Goal: Information Seeking & Learning: Find specific fact

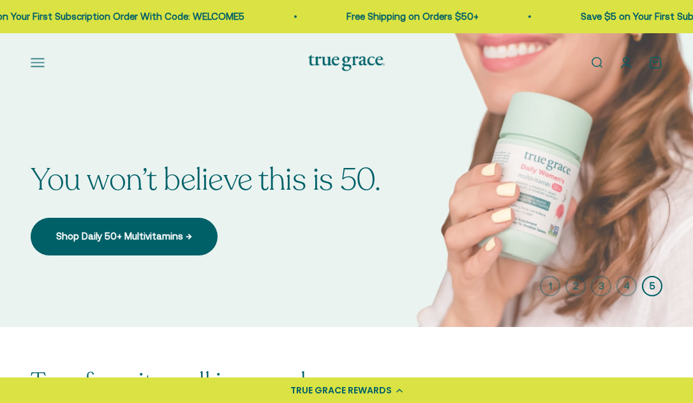
click at [599, 62] on link "Open search" at bounding box center [597, 63] width 14 height 14
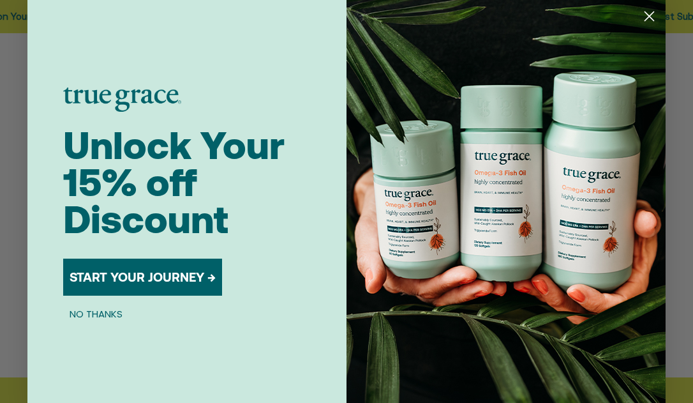
click at [652, 20] on circle "Close dialog" at bounding box center [649, 16] width 21 height 21
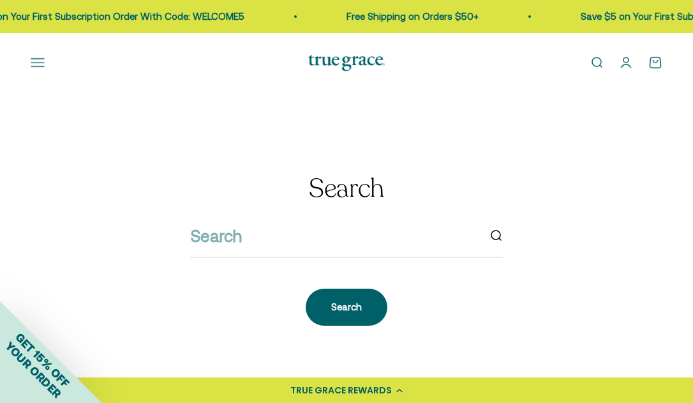
click at [590, 65] on link "Open search" at bounding box center [597, 63] width 14 height 14
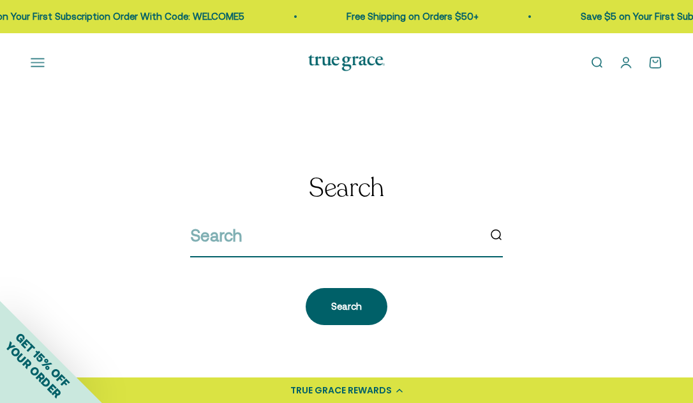
click at [248, 241] on input "search" at bounding box center [334, 235] width 288 height 27
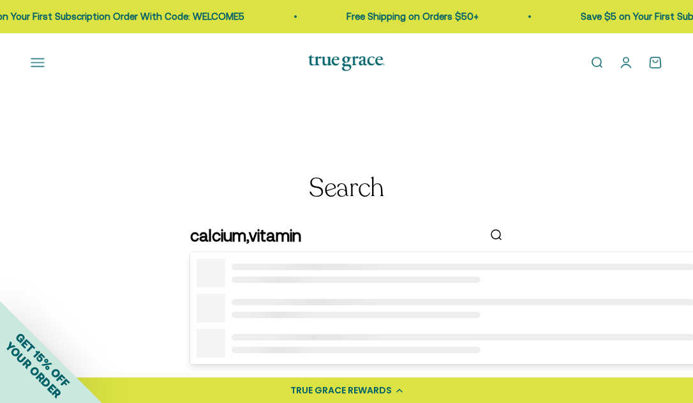
type input "calcium,[MEDICAL_DATA]"
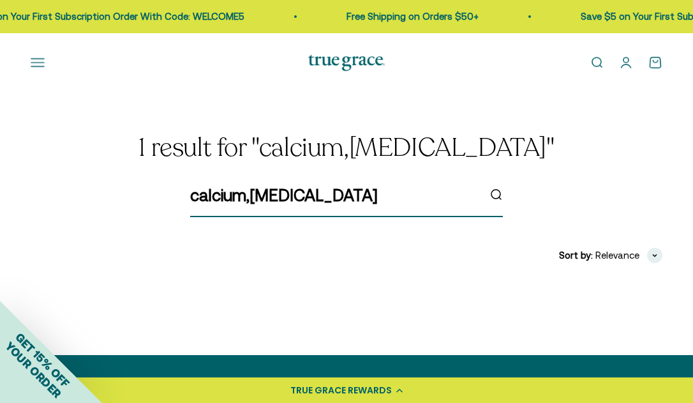
click at [498, 191] on icon "submit" at bounding box center [496, 195] width 14 height 14
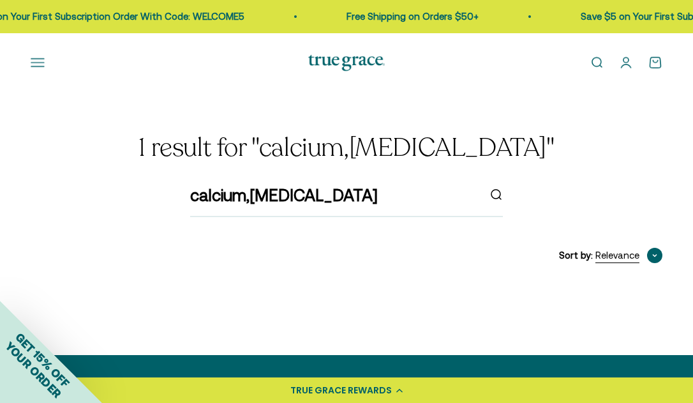
click at [649, 254] on span "button" at bounding box center [654, 255] width 15 height 15
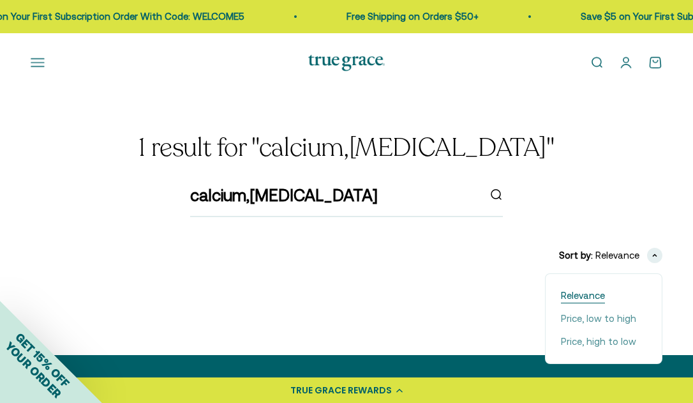
click at [596, 292] on span "Relevance" at bounding box center [583, 295] width 44 height 15
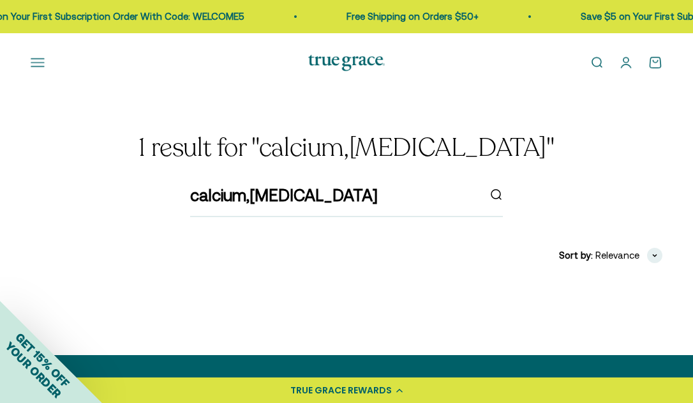
click at [406, 152] on h1 "1 result for "calcium,vitamin d"" at bounding box center [347, 147] width 632 height 28
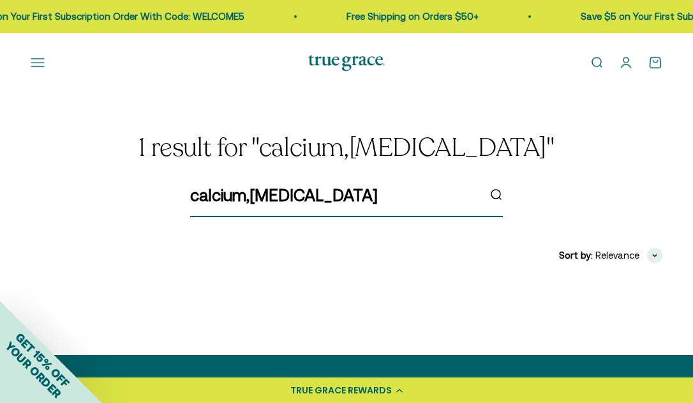
click at [500, 198] on icon "submit" at bounding box center [500, 198] width 2 height 2
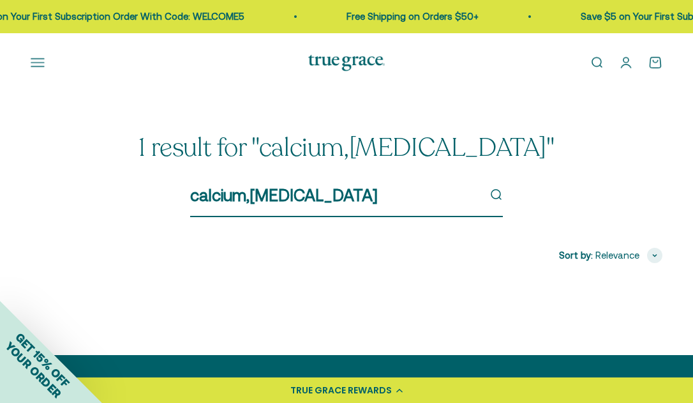
click at [477, 195] on input "calcium,[MEDICAL_DATA]" at bounding box center [334, 195] width 288 height 27
click at [328, 194] on input "calcium,[MEDICAL_DATA]" at bounding box center [334, 195] width 288 height 27
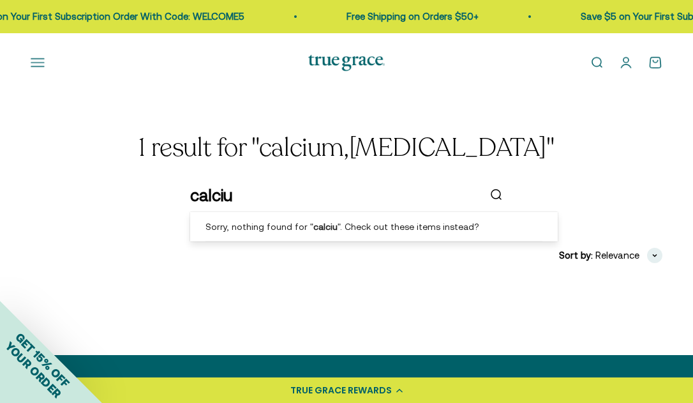
type input "calcium"
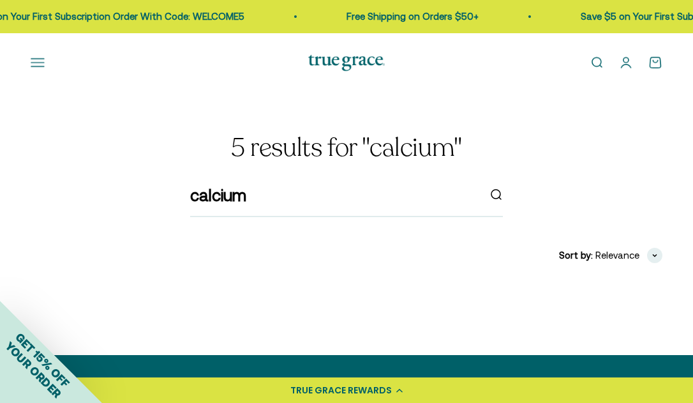
click at [396, 151] on h1 "5 results for "calcium"" at bounding box center [347, 147] width 632 height 28
click at [521, 190] on div "calcium" at bounding box center [347, 200] width 632 height 36
click at [633, 257] on span "Relevance" at bounding box center [617, 255] width 44 height 15
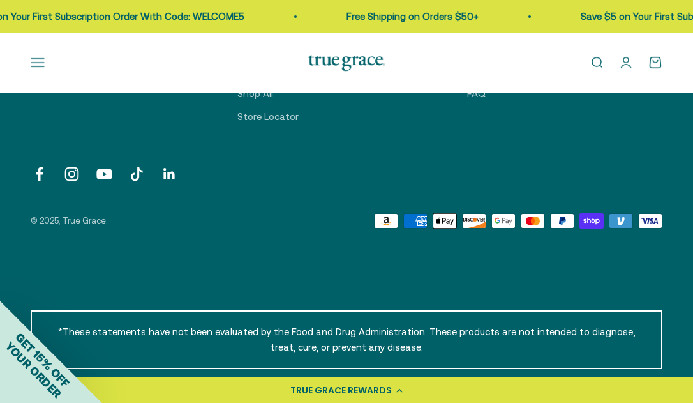
scroll to position [459, 0]
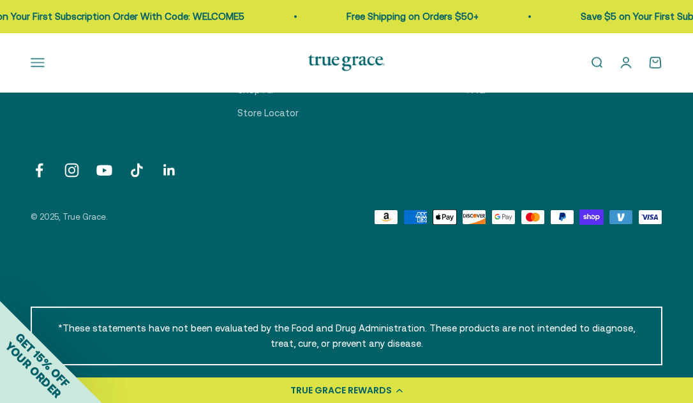
click at [397, 396] on div "TRUE GRACE REWARDS" at bounding box center [346, 390] width 693 height 26
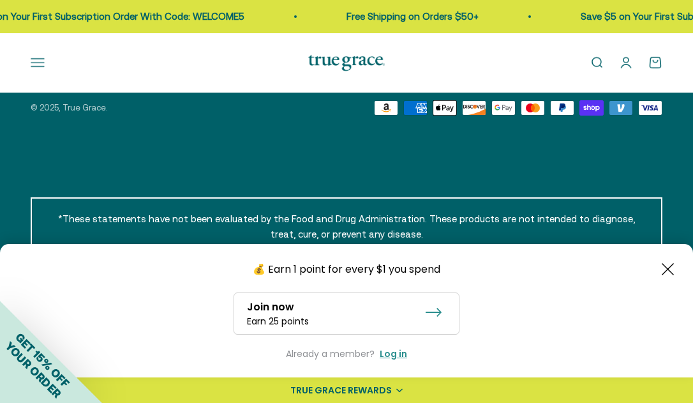
scroll to position [569, 0]
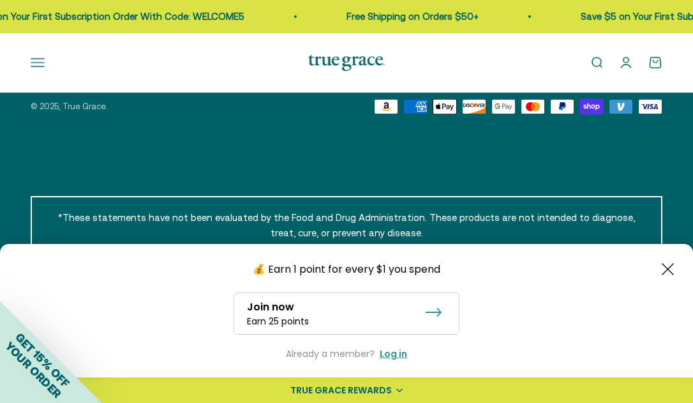
click at [673, 272] on icon "Close button" at bounding box center [668, 269] width 12 height 12
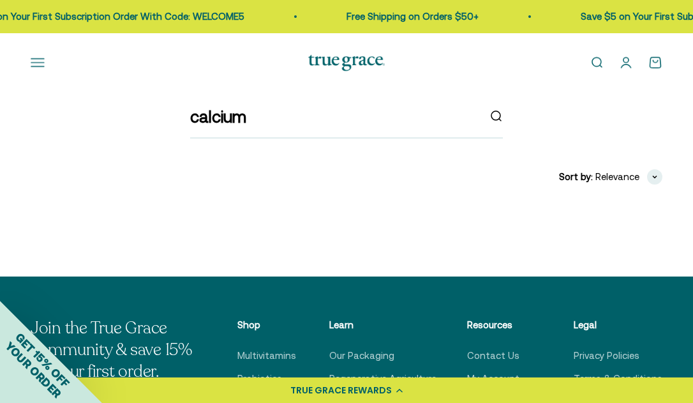
scroll to position [0, 0]
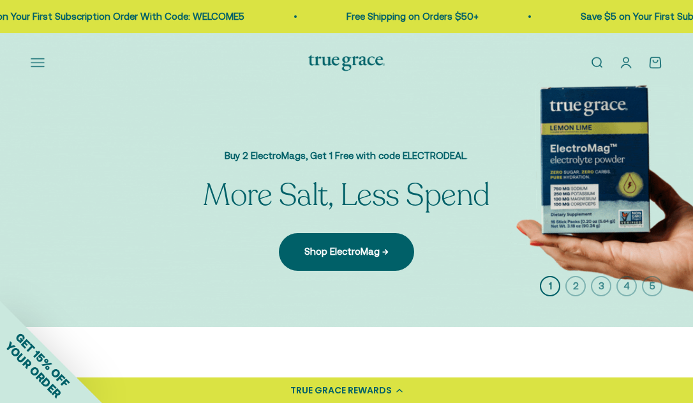
click at [574, 288] on icon "button" at bounding box center [575, 286] width 20 height 20
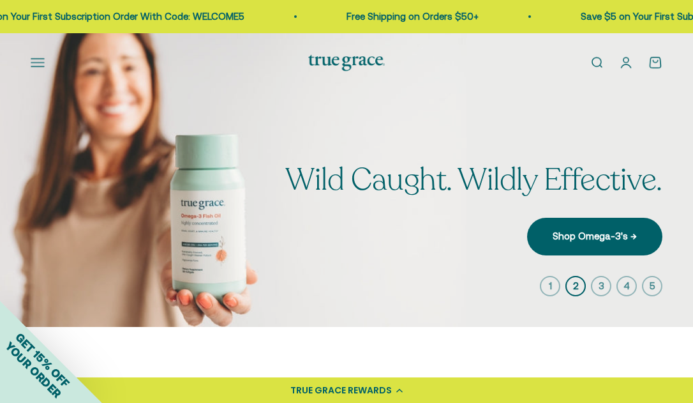
click at [601, 291] on icon "button" at bounding box center [601, 286] width 20 height 20
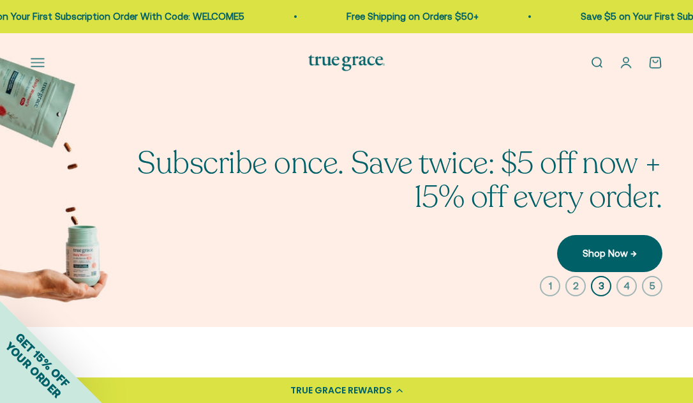
click at [624, 290] on icon "button" at bounding box center [627, 286] width 20 height 20
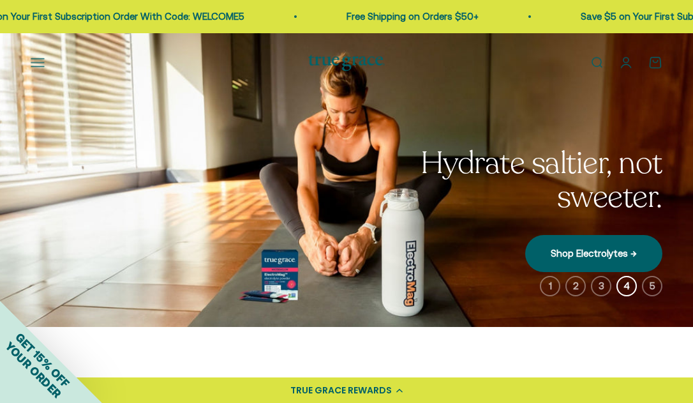
click at [657, 295] on page-dots "1 2 3 4 5" at bounding box center [601, 286] width 123 height 20
